Goal: Check status: Check status

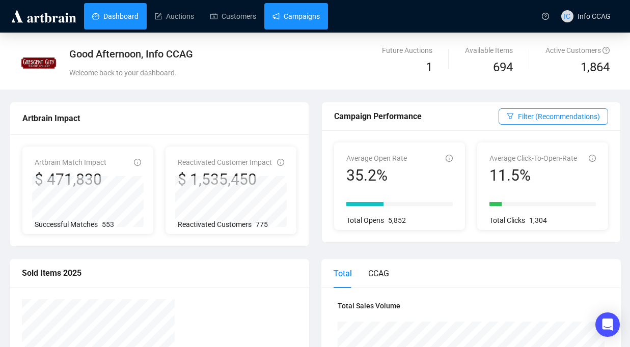
click at [307, 14] on link "Campaigns" at bounding box center [295, 16] width 47 height 26
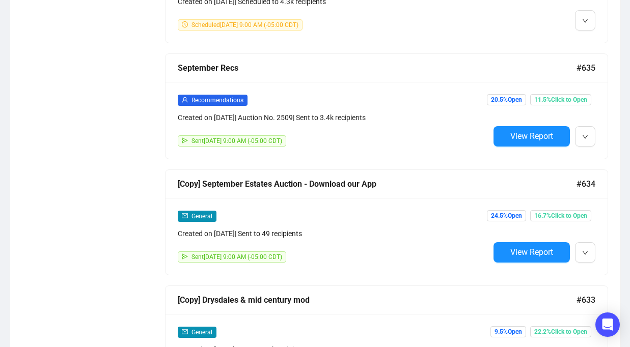
scroll to position [1061, 0]
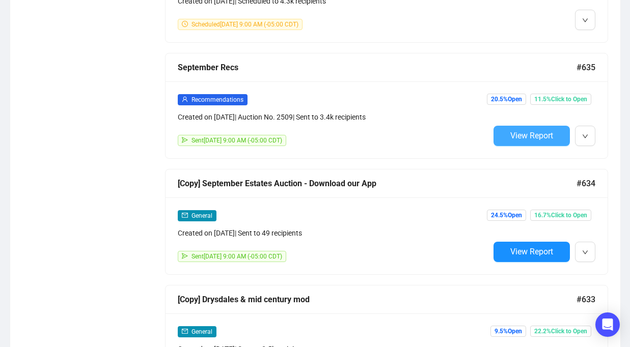
click at [545, 131] on span "View Report" at bounding box center [531, 136] width 43 height 10
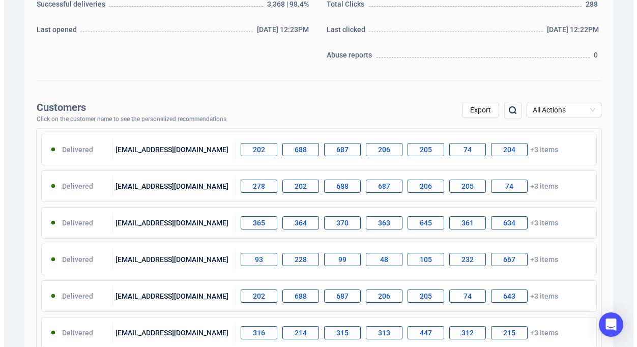
scroll to position [283, 0]
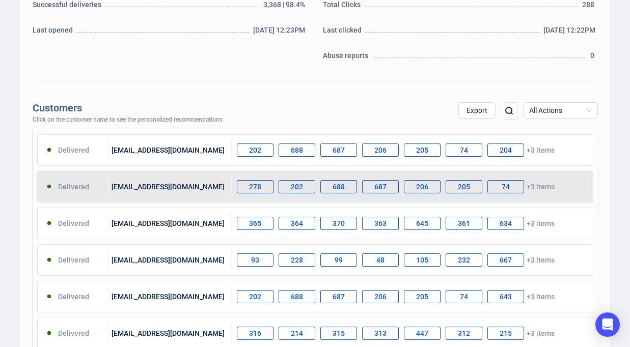
click at [467, 185] on div "205" at bounding box center [463, 186] width 37 height 13
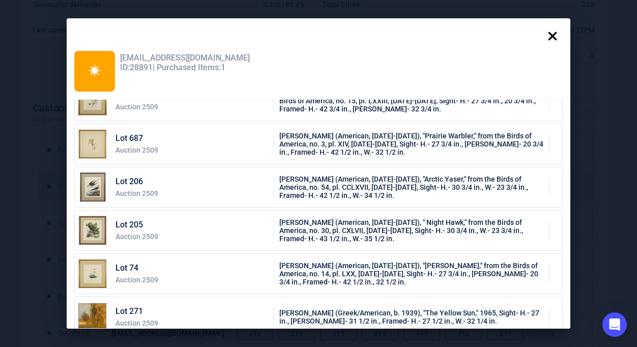
scroll to position [0, 0]
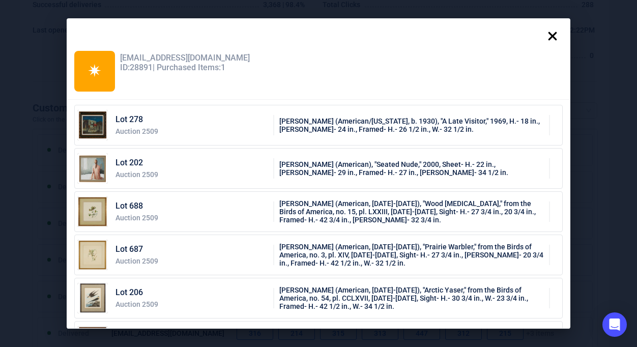
click at [555, 37] on icon at bounding box center [553, 36] width 9 height 9
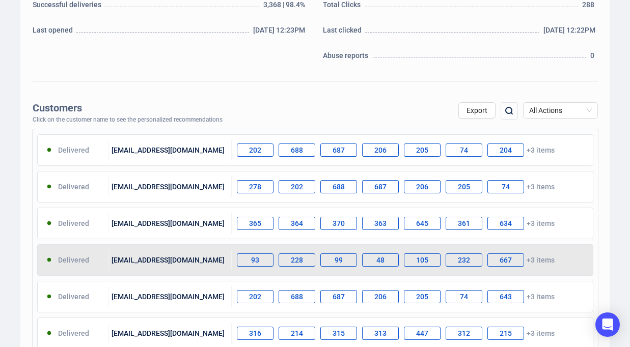
click at [293, 262] on div "228" at bounding box center [296, 259] width 37 height 13
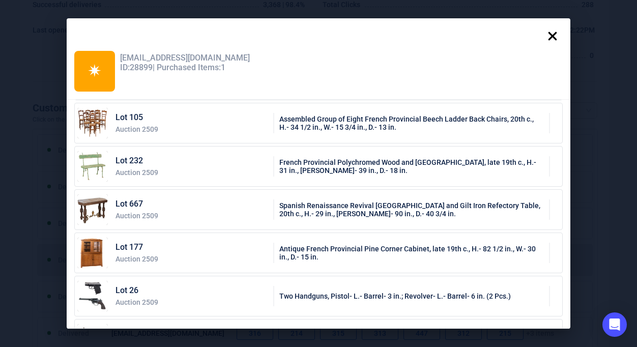
scroll to position [214, 0]
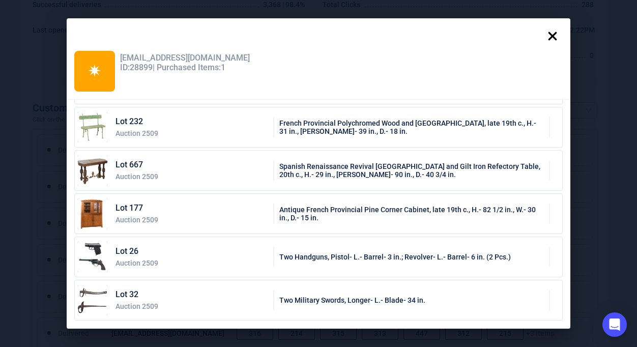
click at [555, 39] on icon at bounding box center [553, 36] width 20 height 20
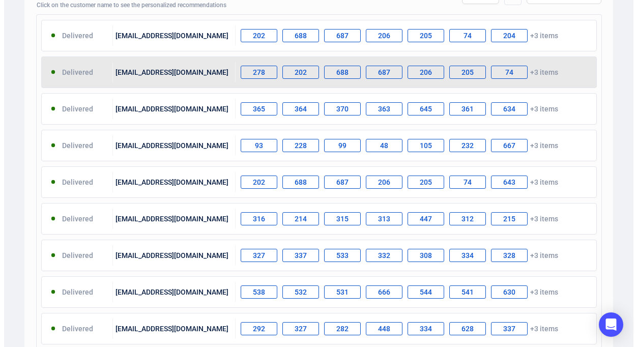
scroll to position [401, 0]
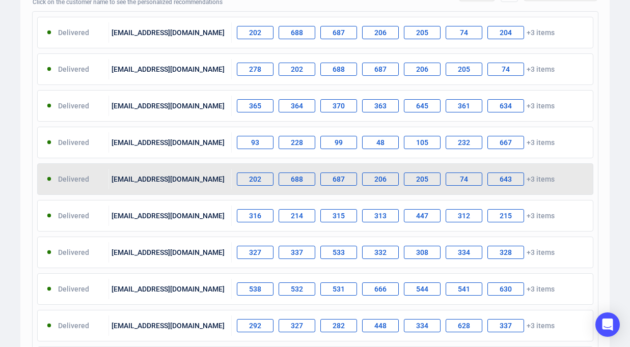
click at [457, 182] on div "74" at bounding box center [463, 179] width 37 height 13
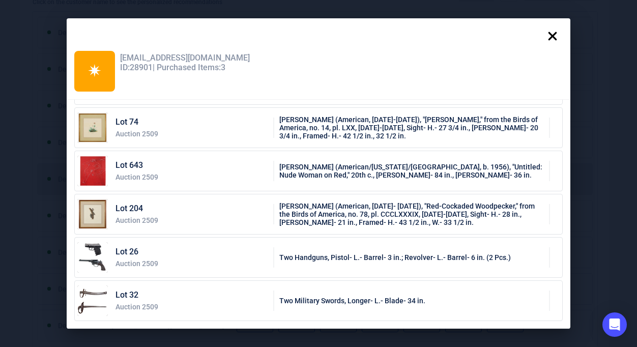
scroll to position [214, 0]
click at [558, 31] on icon at bounding box center [553, 36] width 20 height 20
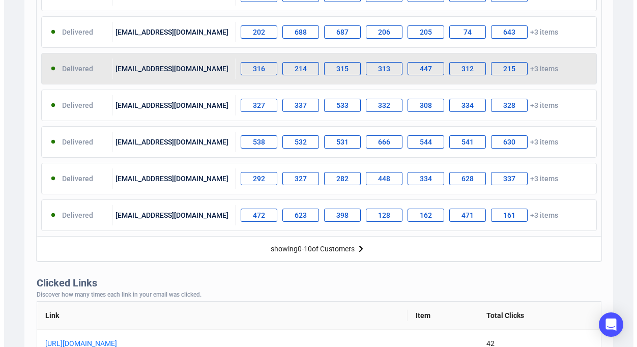
scroll to position [558, 0]
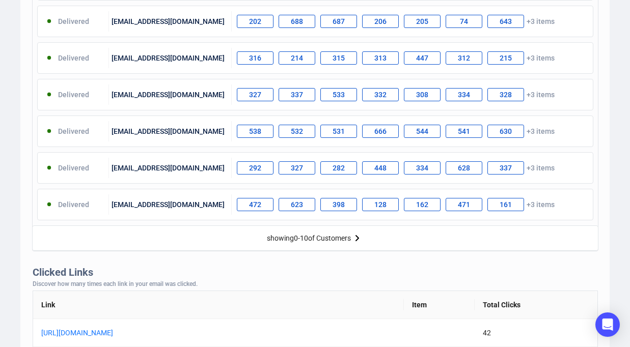
click at [356, 237] on img at bounding box center [357, 238] width 12 height 12
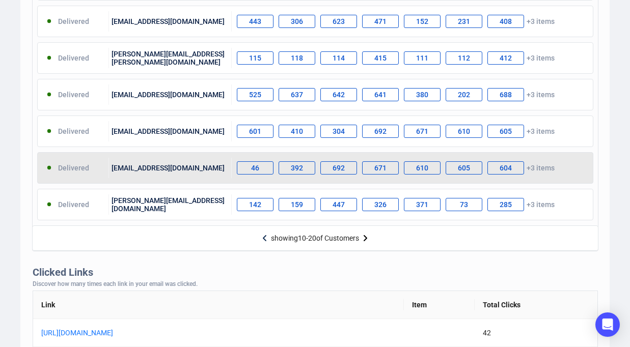
click at [365, 158] on div "46 392 692 671 610 605 604 +3 items" at bounding box center [412, 168] width 361 height 20
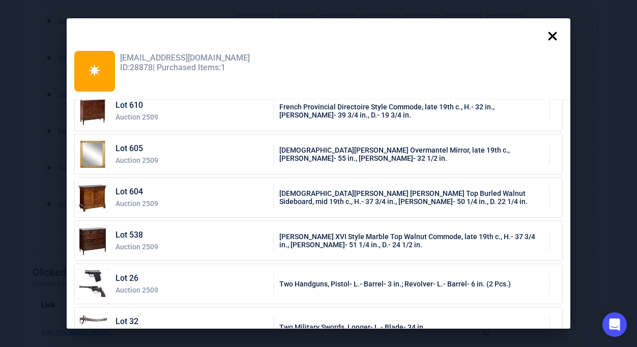
scroll to position [214, 0]
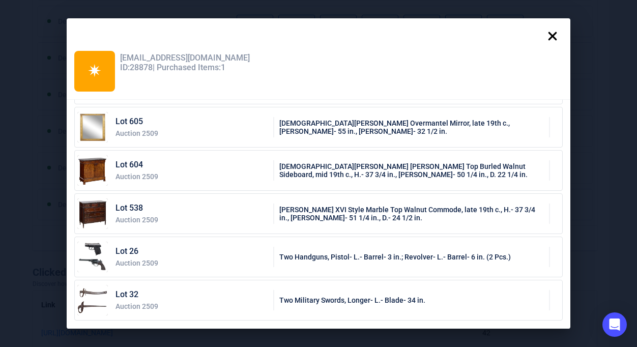
click at [552, 31] on icon at bounding box center [553, 36] width 20 height 20
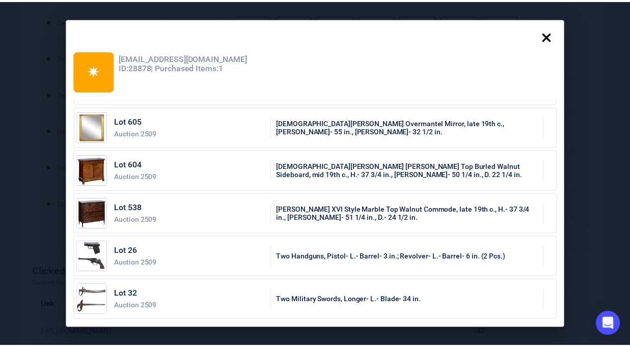
scroll to position [0, 0]
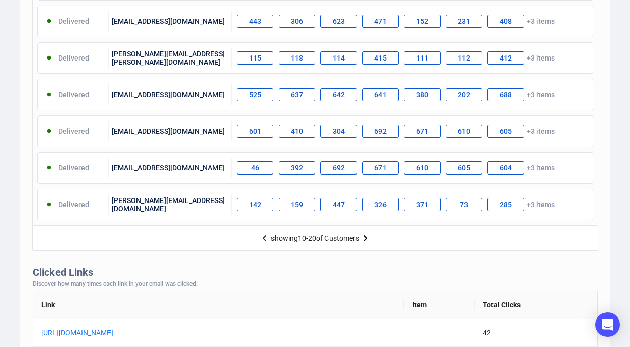
click at [367, 239] on img at bounding box center [365, 238] width 12 height 12
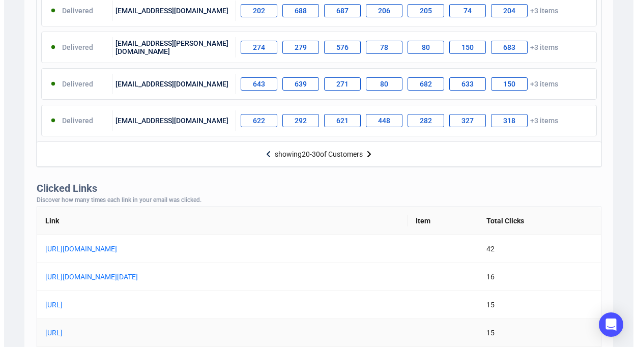
scroll to position [568, 0]
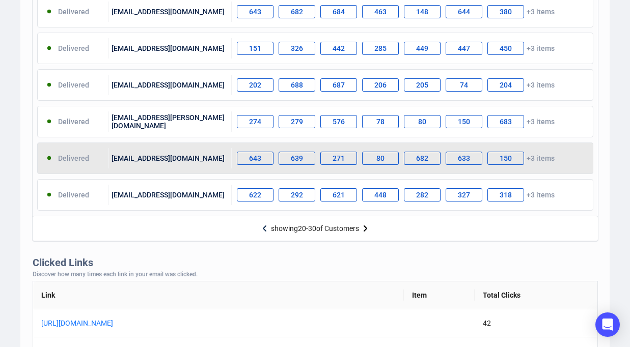
click at [373, 166] on div "643 639 271 80 682 633 150 +3 items" at bounding box center [412, 158] width 361 height 20
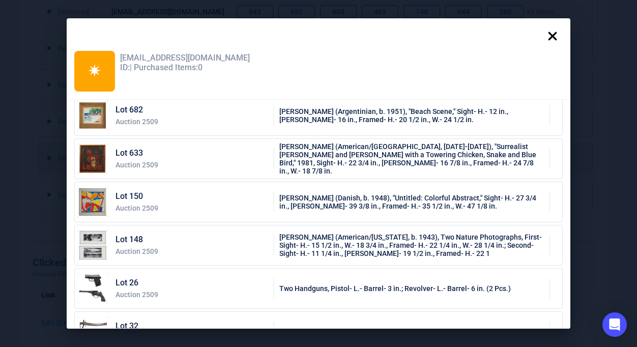
scroll to position [214, 0]
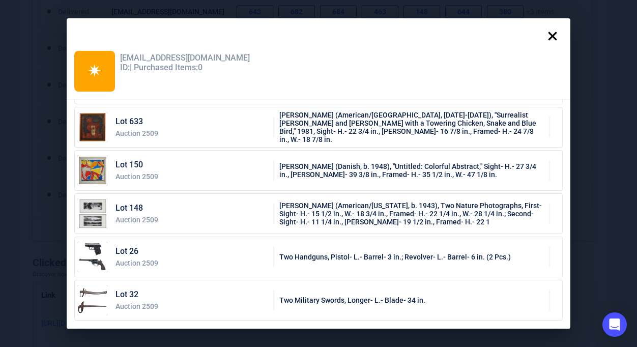
click at [553, 38] on icon at bounding box center [553, 36] width 20 height 20
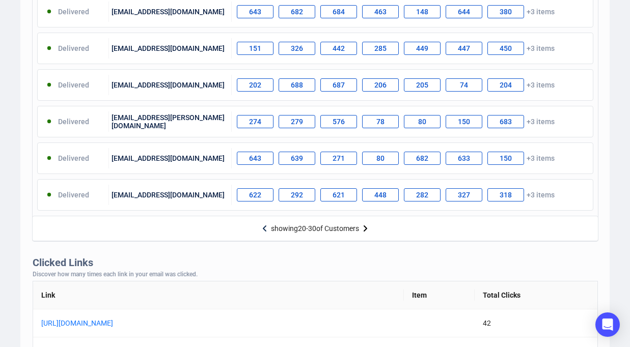
click at [369, 228] on img at bounding box center [365, 228] width 12 height 12
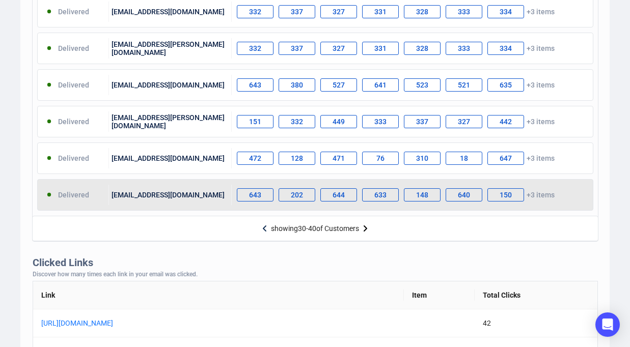
click at [382, 196] on div "633" at bounding box center [380, 194] width 37 height 13
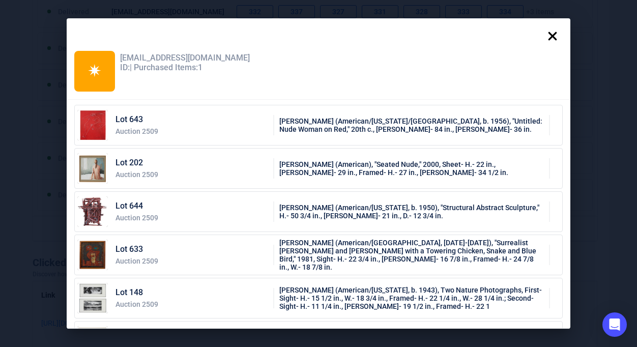
click at [553, 37] on icon at bounding box center [553, 36] width 20 height 20
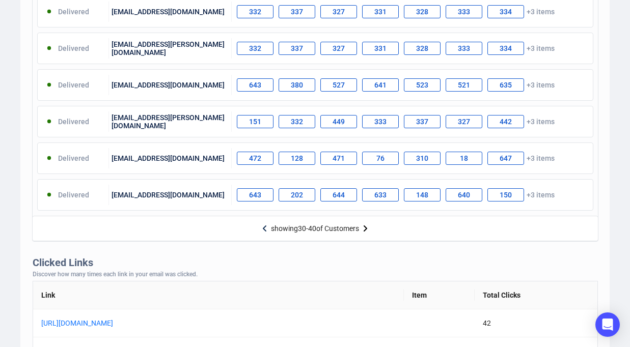
click at [364, 227] on img at bounding box center [365, 228] width 12 height 12
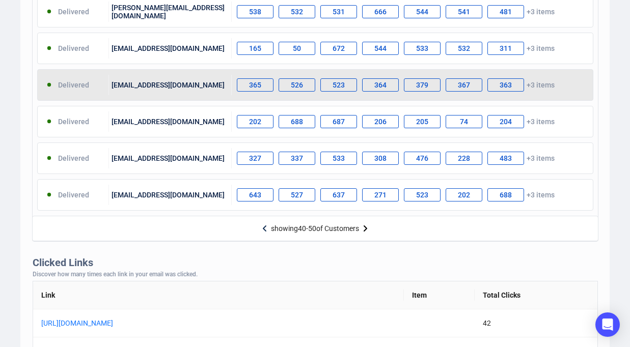
click at [389, 86] on div "364" at bounding box center [380, 84] width 37 height 13
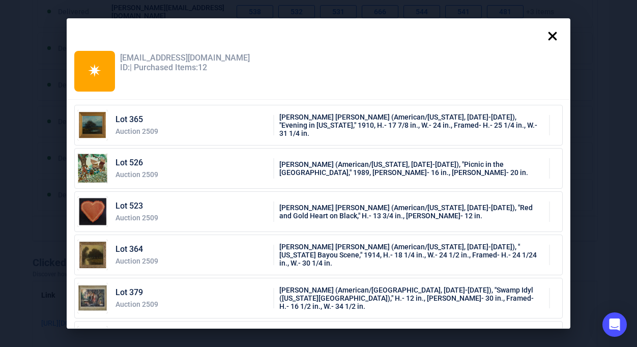
click at [561, 34] on icon at bounding box center [553, 36] width 20 height 20
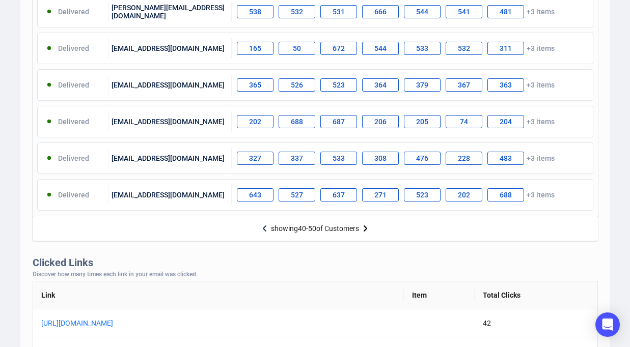
click at [368, 229] on img at bounding box center [365, 228] width 12 height 12
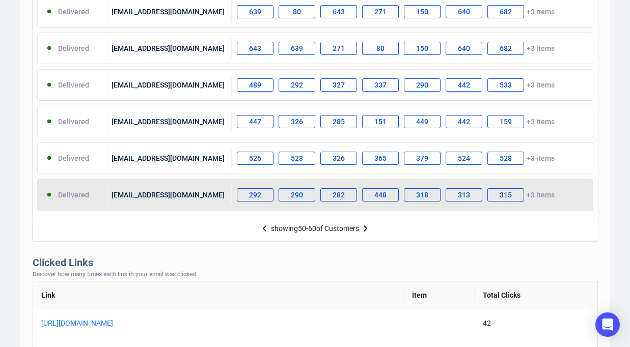
click at [422, 192] on div "318" at bounding box center [422, 194] width 37 height 13
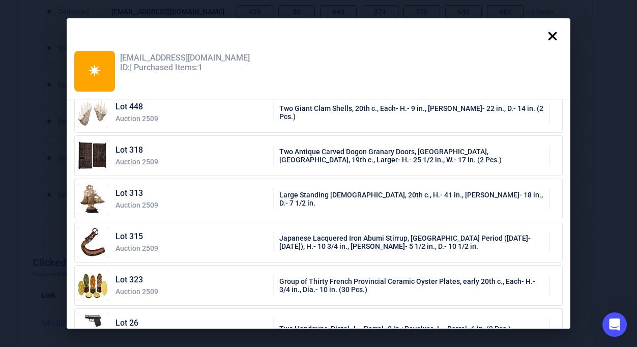
scroll to position [214, 0]
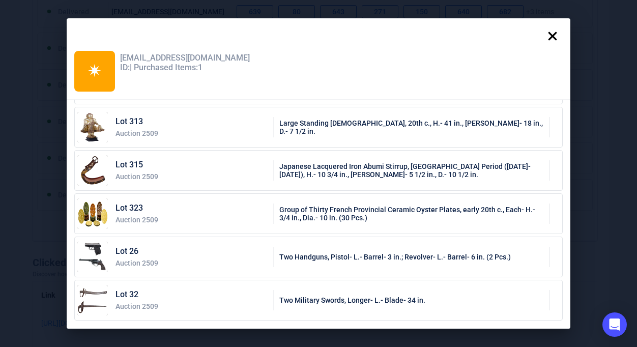
click at [558, 31] on icon at bounding box center [553, 36] width 20 height 20
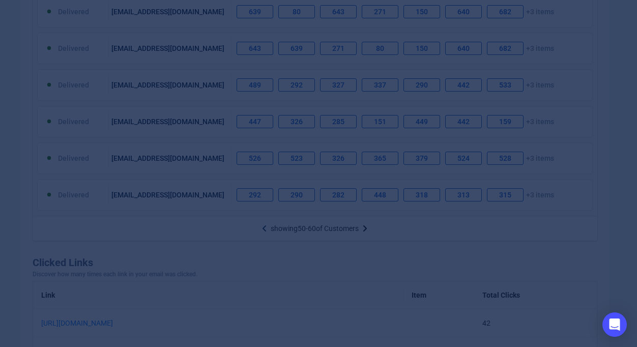
scroll to position [0, 0]
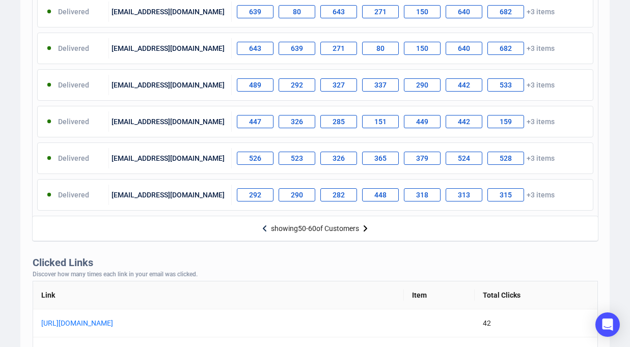
click at [367, 228] on img at bounding box center [365, 228] width 12 height 12
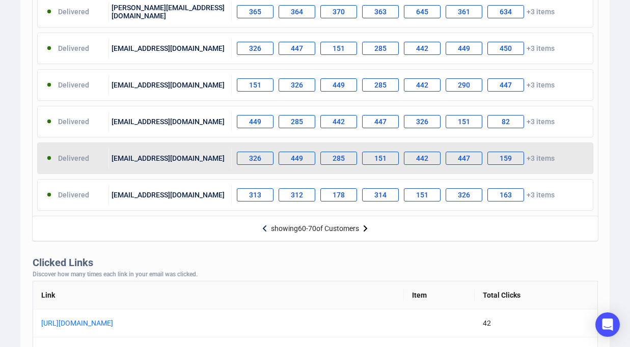
click at [385, 163] on div "151" at bounding box center [380, 158] width 37 height 13
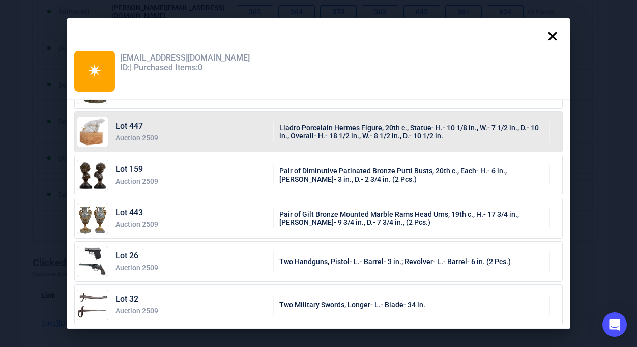
scroll to position [214, 0]
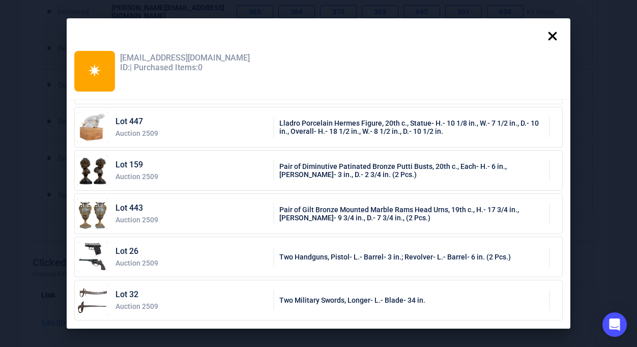
click at [556, 38] on icon at bounding box center [553, 36] width 20 height 20
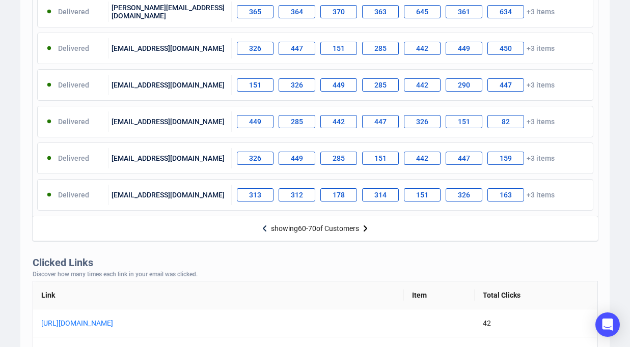
click at [368, 225] on img at bounding box center [365, 228] width 12 height 12
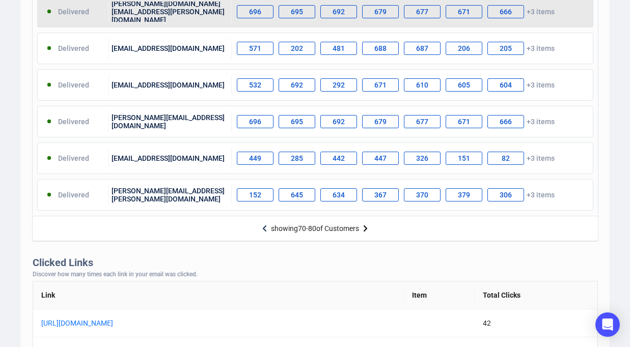
click at [497, 18] on div "696 695 692 679 677 671 666 +3 items" at bounding box center [412, 12] width 361 height 20
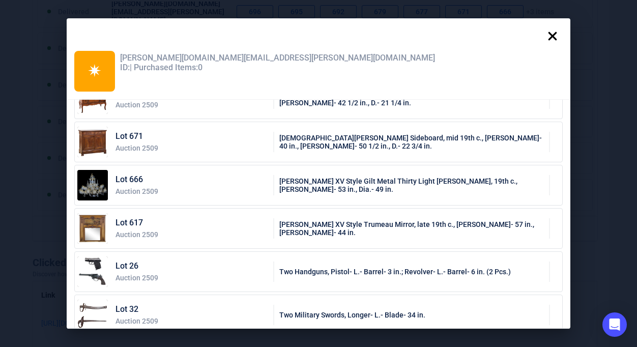
scroll to position [214, 0]
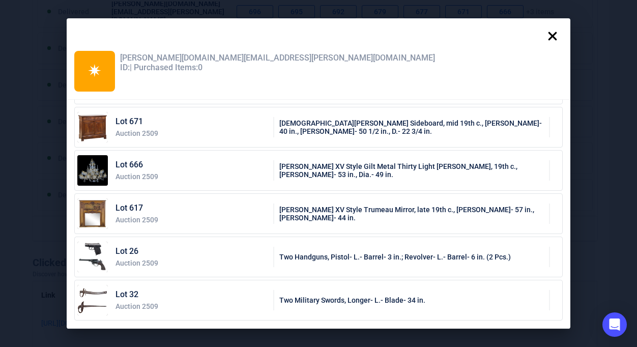
click at [556, 38] on icon at bounding box center [553, 36] width 20 height 20
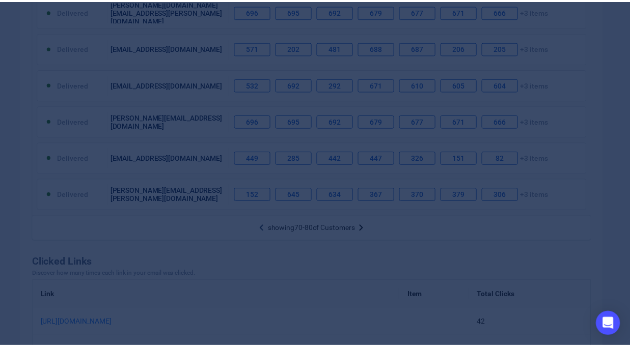
scroll to position [0, 0]
